Goal: Task Accomplishment & Management: Use online tool/utility

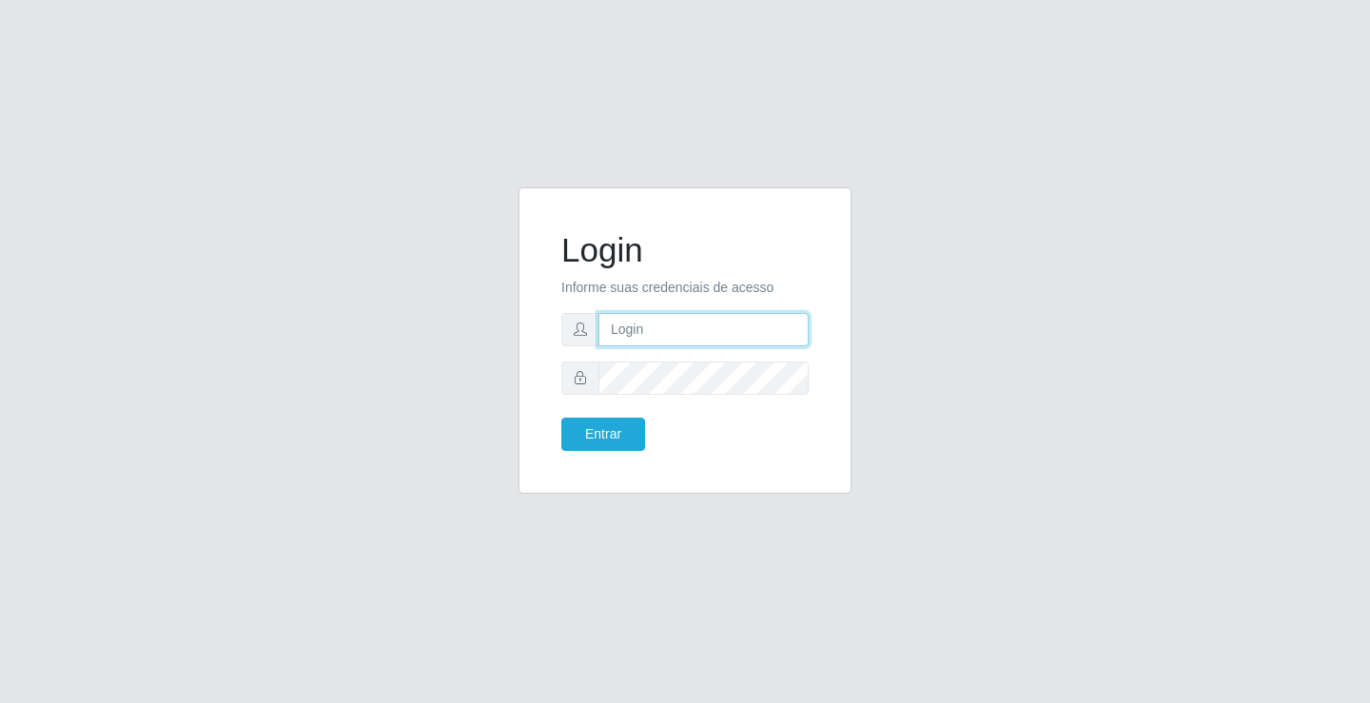
click at [689, 330] on input "text" at bounding box center [703, 329] width 210 height 33
click at [699, 327] on input "text" at bounding box center [703, 329] width 210 height 33
type input "zivaneide@ideal"
click at [561, 418] on button "Entrar" at bounding box center [603, 434] width 84 height 33
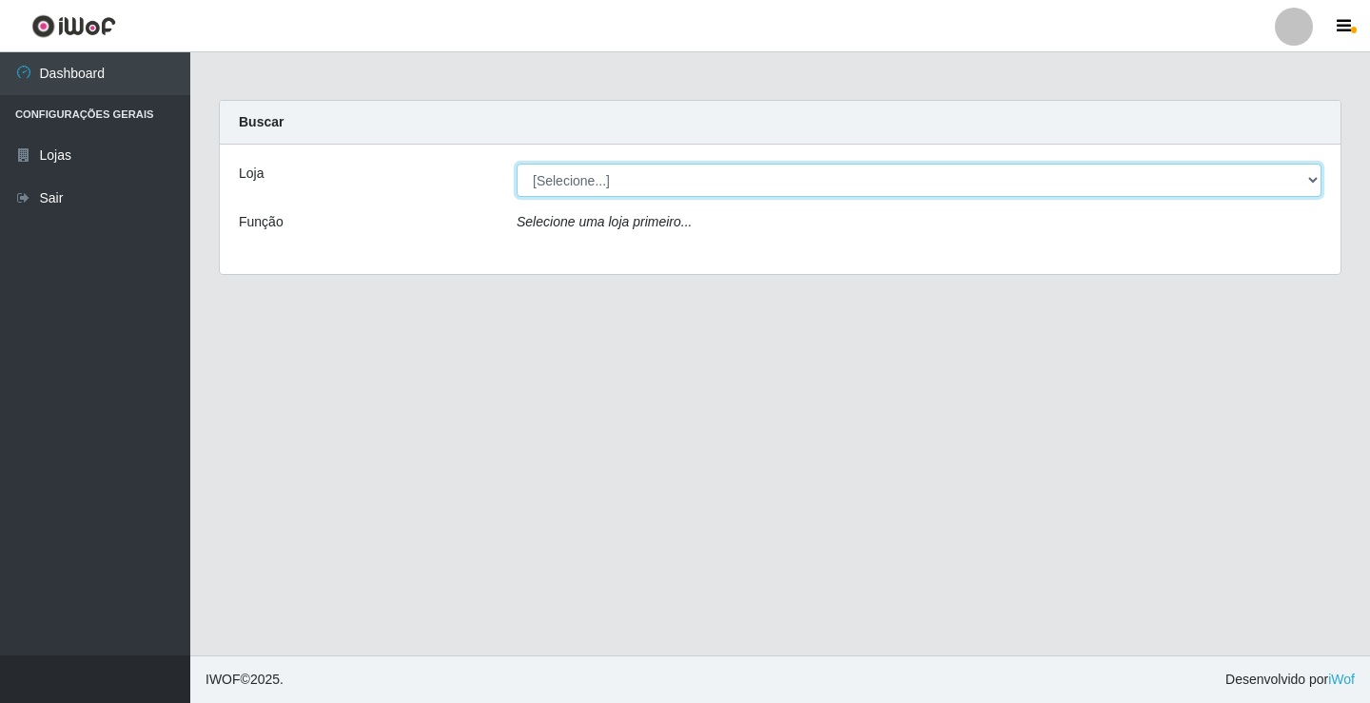
click at [1313, 177] on select "[Selecione...] Ideal - Conceição" at bounding box center [918, 180] width 805 height 33
select select "231"
click at [516, 164] on select "[Selecione...] Ideal - Conceição" at bounding box center [918, 180] width 805 height 33
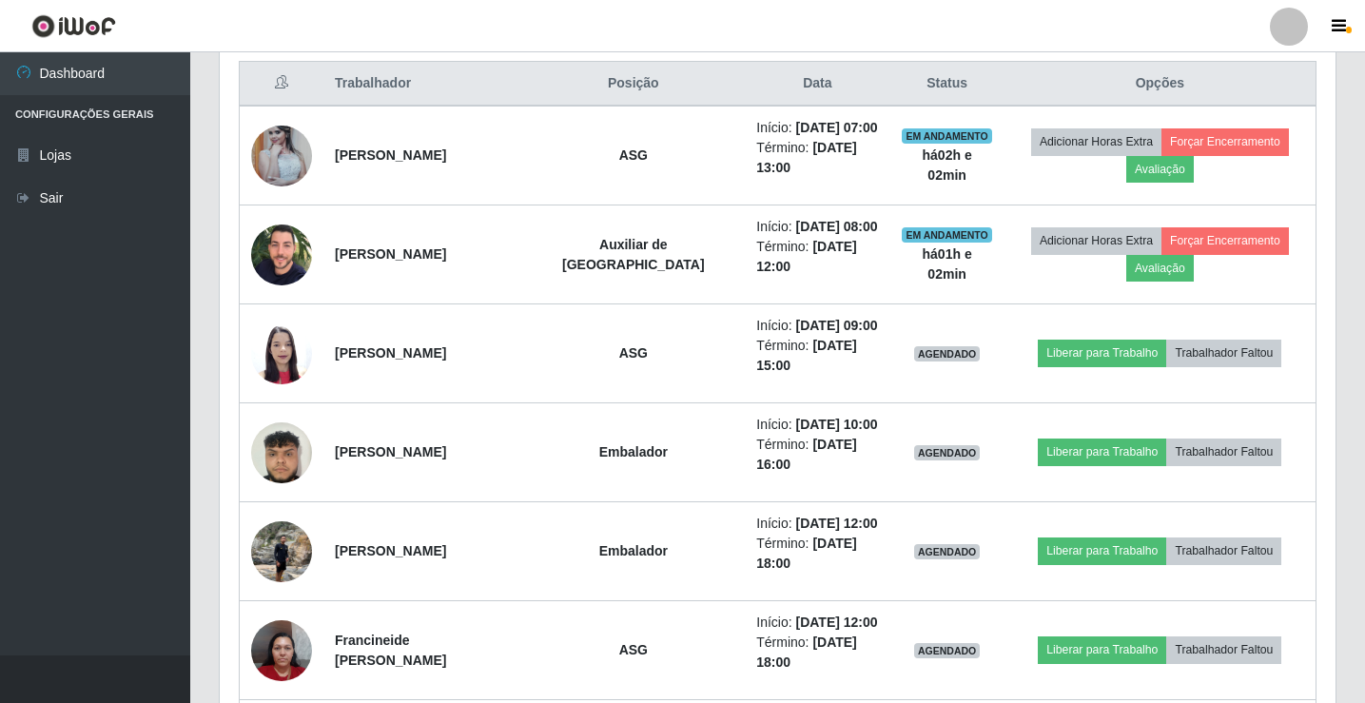
scroll to position [761, 0]
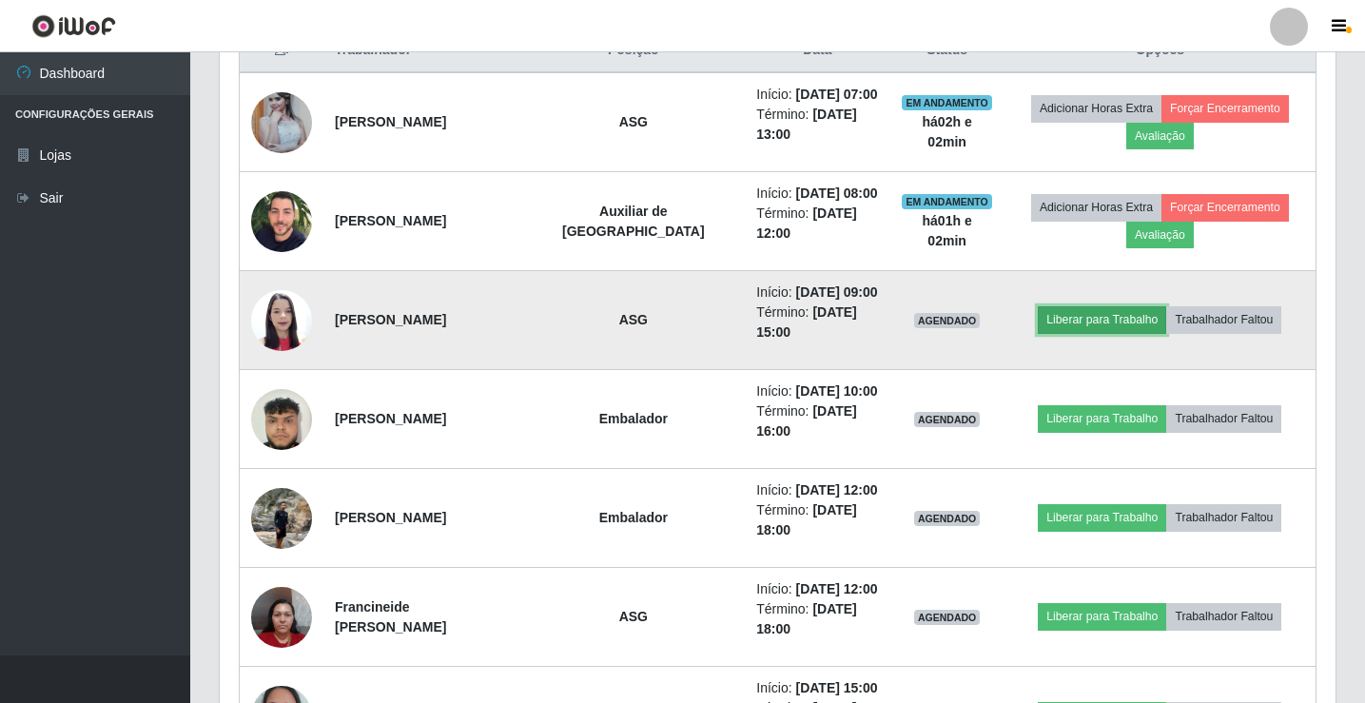
click at [1110, 319] on button "Liberar para Trabalho" at bounding box center [1102, 319] width 128 height 27
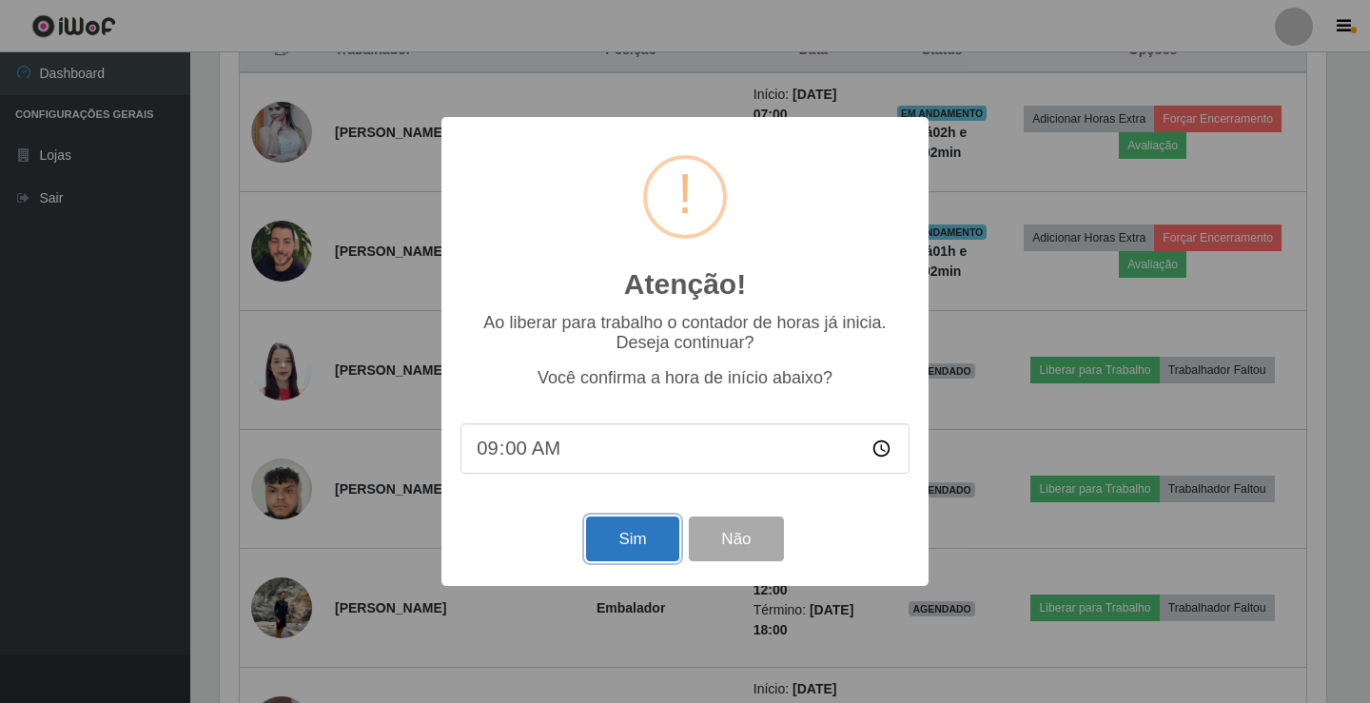
click at [618, 539] on button "Sim" at bounding box center [632, 538] width 92 height 45
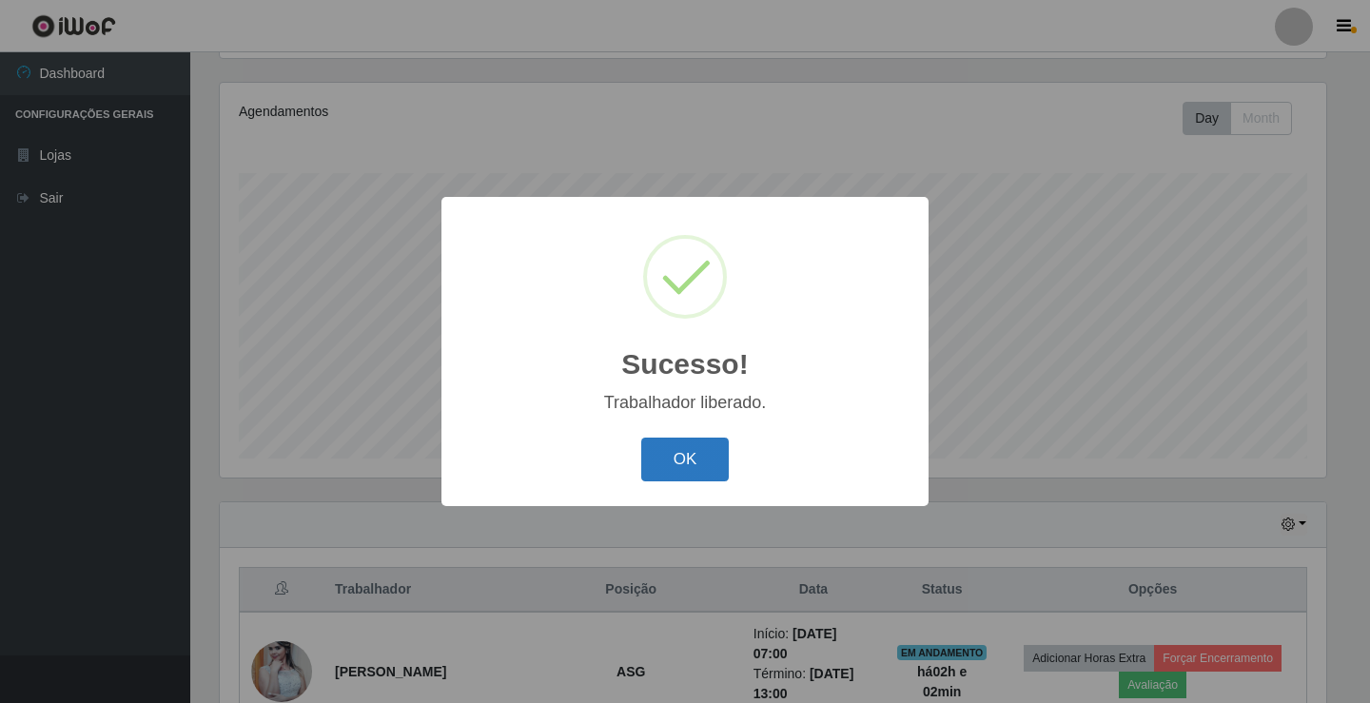
click at [696, 456] on button "OK" at bounding box center [685, 459] width 88 height 45
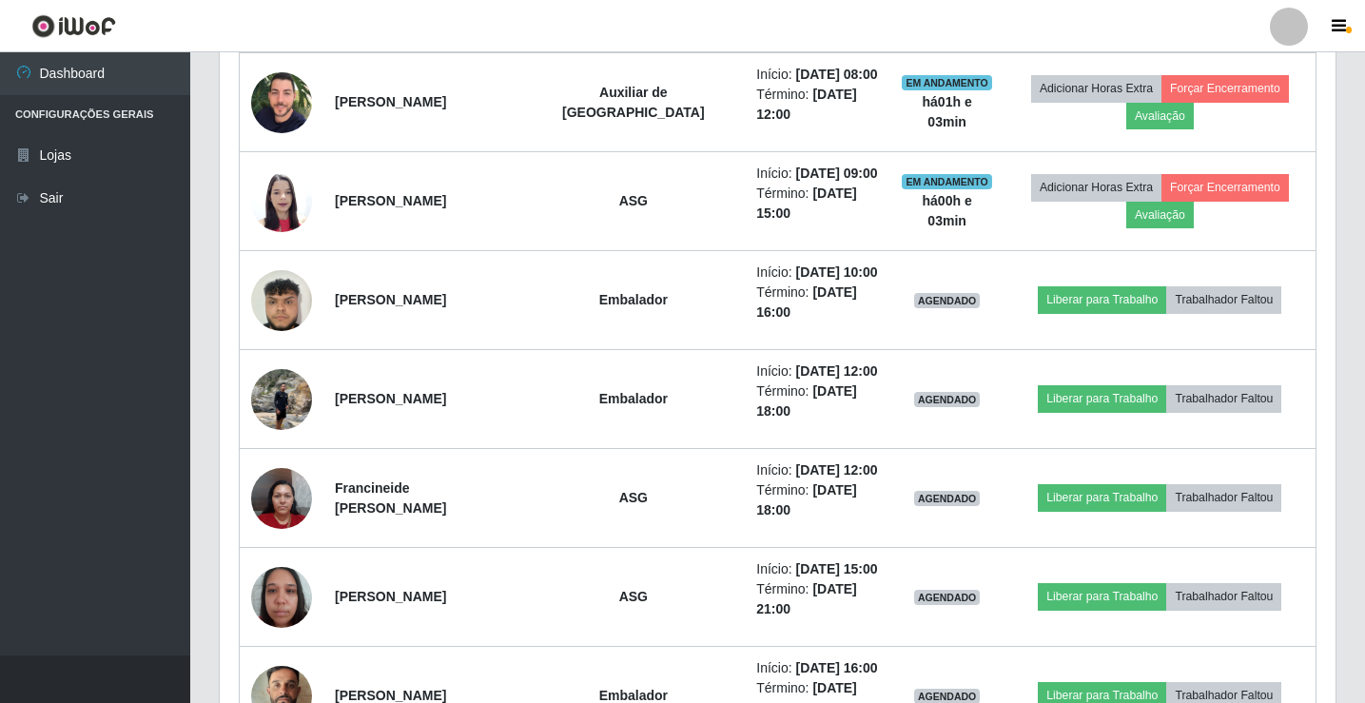
scroll to position [887, 0]
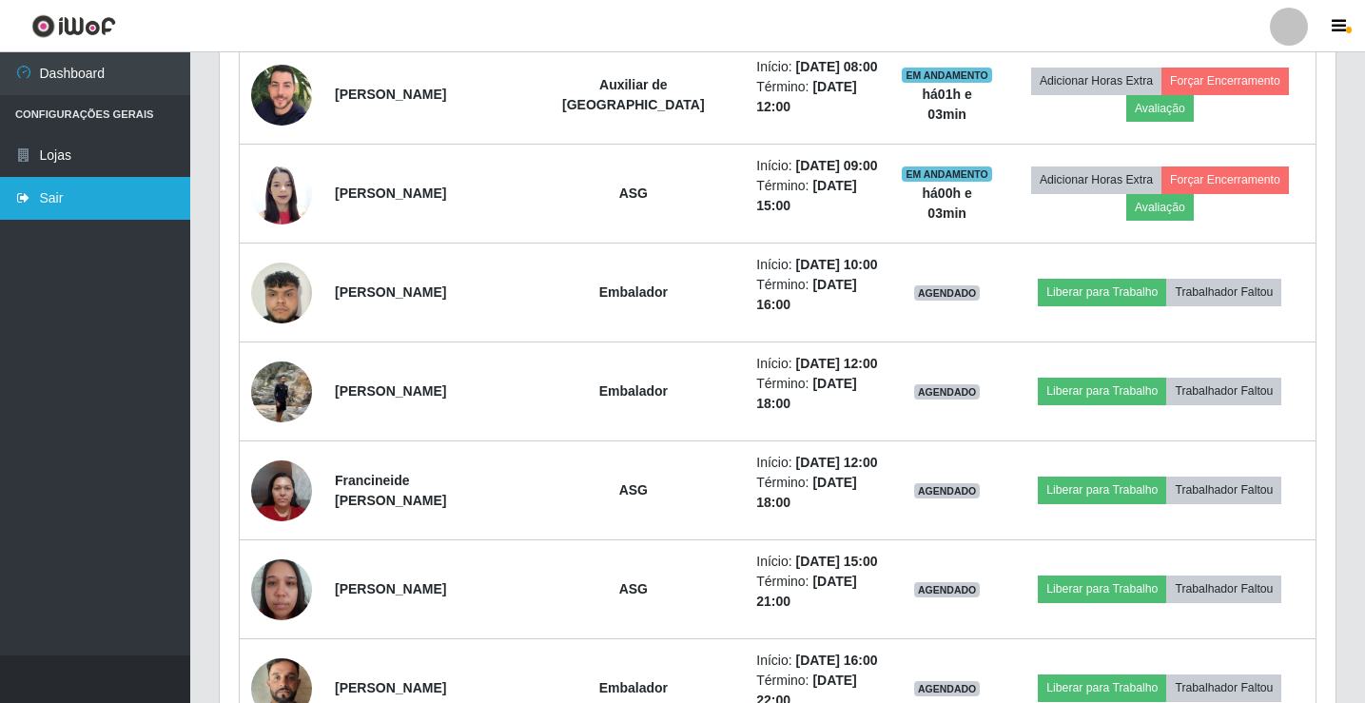
click at [51, 193] on link "Sair" at bounding box center [95, 198] width 190 height 43
